Goal: Transaction & Acquisition: Purchase product/service

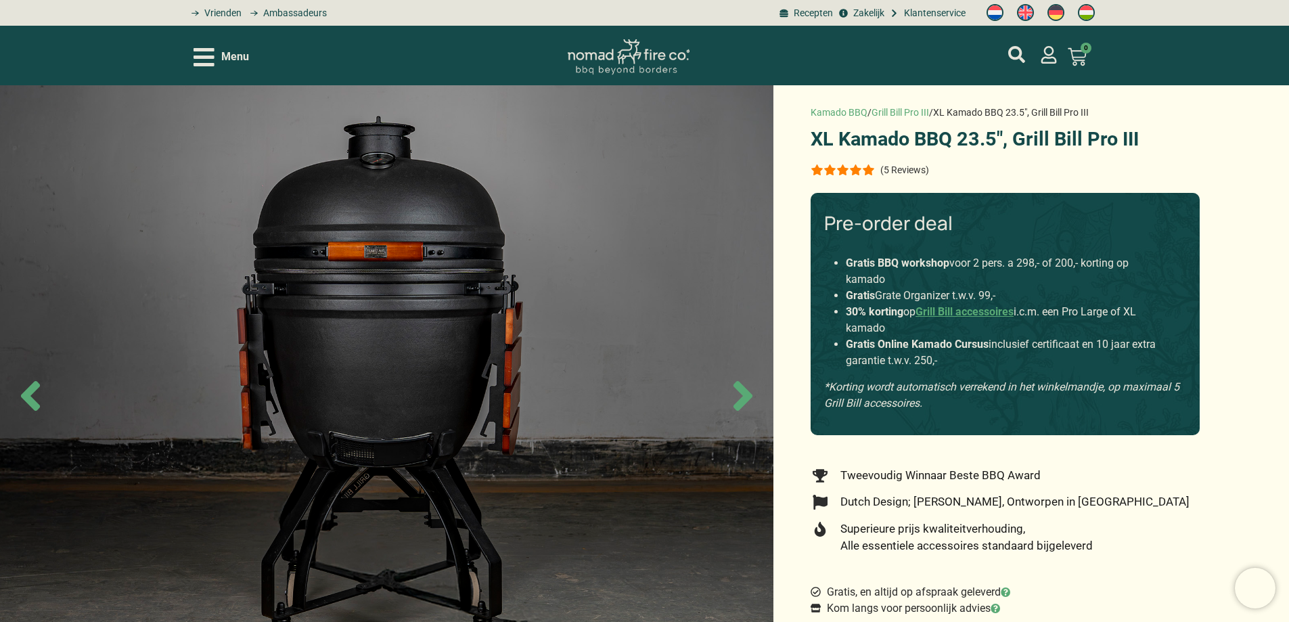
click at [881, 166] on p "(5 Reviews)" at bounding box center [904, 169] width 49 height 11
click at [866, 165] on div at bounding box center [842, 169] width 64 height 11
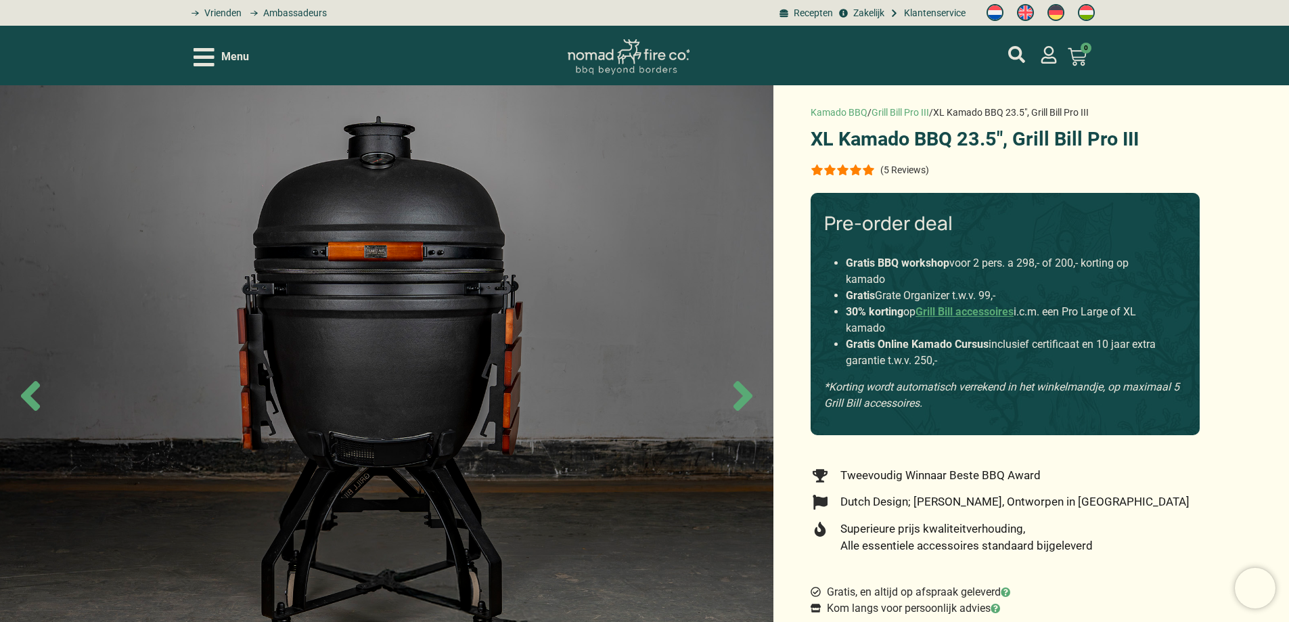
click at [839, 176] on div "(5 Reviews)" at bounding box center [868, 170] width 117 height 14
click at [852, 166] on div at bounding box center [842, 169] width 64 height 11
click at [895, 170] on p "(5 Reviews)" at bounding box center [904, 169] width 49 height 11
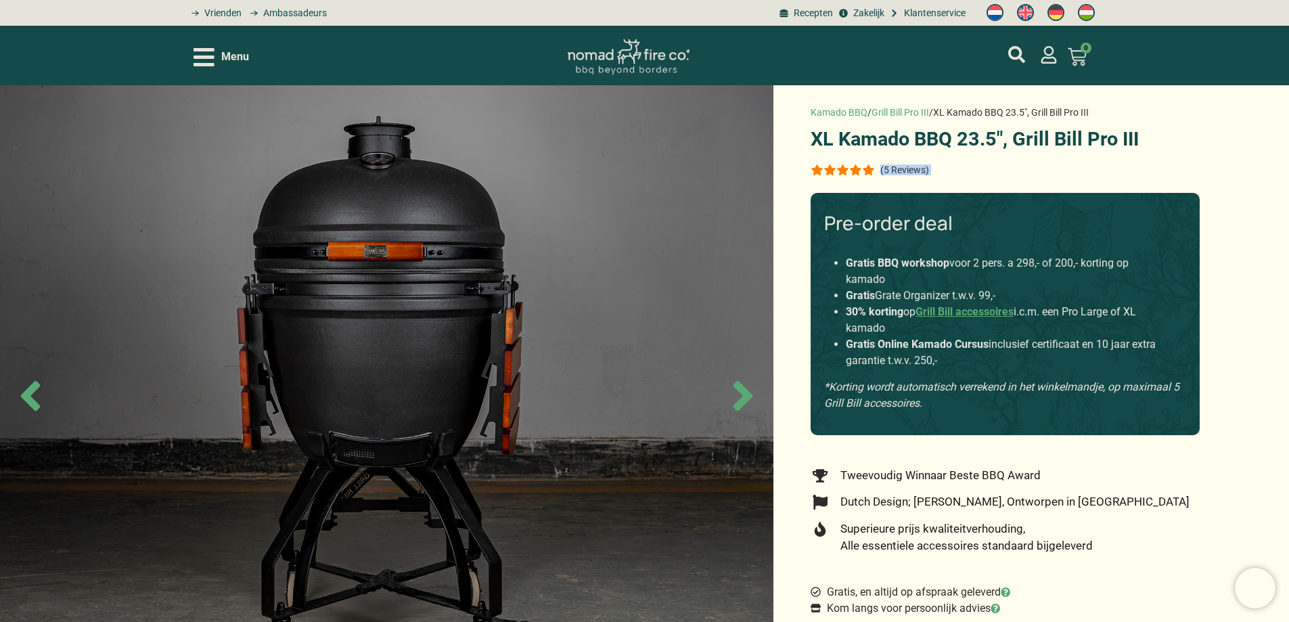
click at [895, 170] on p "(5 Reviews)" at bounding box center [904, 169] width 49 height 11
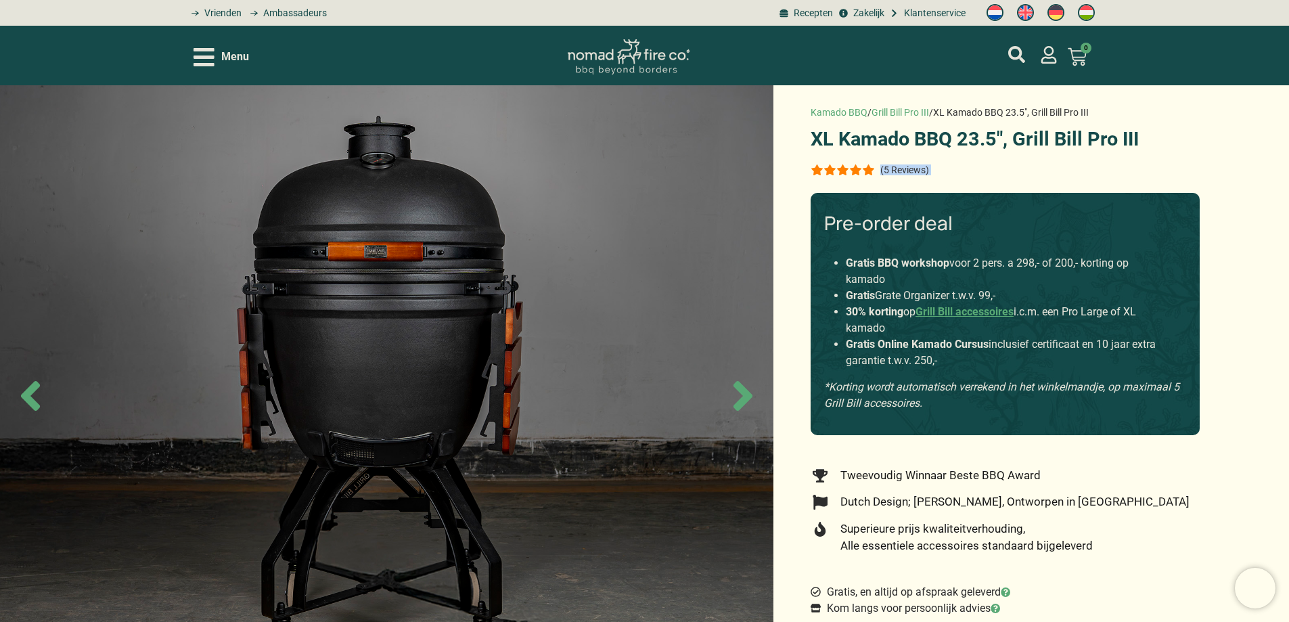
click at [895, 170] on p "(5 Reviews)" at bounding box center [904, 169] width 49 height 11
click at [815, 170] on div at bounding box center [842, 169] width 64 height 11
click at [907, 170] on p "(5 Reviews)" at bounding box center [904, 169] width 49 height 11
click at [879, 173] on div "(5 Reviews)" at bounding box center [868, 170] width 117 height 14
click at [865, 170] on div at bounding box center [842, 169] width 64 height 11
